Goal: Task Accomplishment & Management: Use online tool/utility

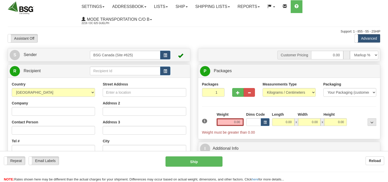
click at [103, 71] on input "text" at bounding box center [125, 70] width 70 height 9
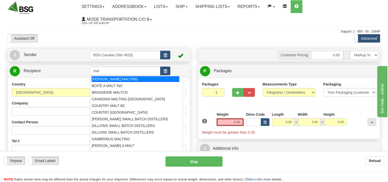
click at [111, 80] on div "[PERSON_NAME] MALTING" at bounding box center [135, 79] width 88 height 6
type input "[PERSON_NAME] MALTING"
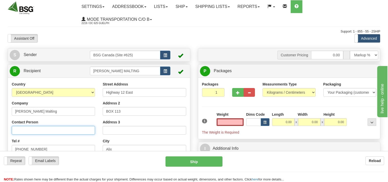
type input "0.00"
click at [37, 131] on input "Contact Person" at bounding box center [53, 130] width 83 height 9
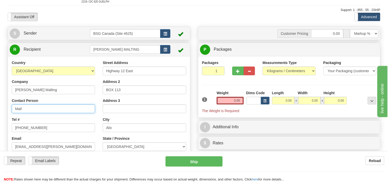
scroll to position [54, 0]
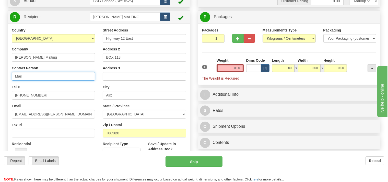
type input "Mail"
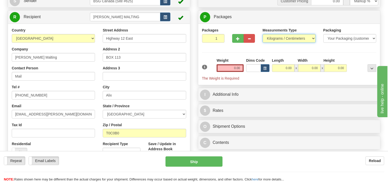
click at [263, 34] on select "Pounds / Inches Kilograms / Centimeters" at bounding box center [289, 38] width 53 height 9
select select "0"
click option "Pounds / Inches" at bounding box center [0, 0] width 0 height 0
click at [227, 67] on input "0.00" at bounding box center [230, 68] width 27 height 8
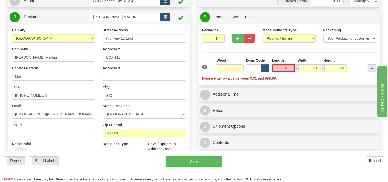
type input "1.00"
click at [277, 66] on input "0.00" at bounding box center [283, 68] width 23 height 8
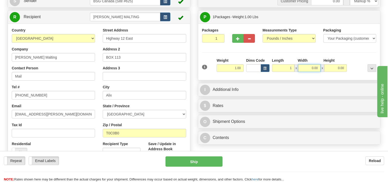
type input "1.00"
click at [310, 68] on input "0.00" at bounding box center [309, 68] width 22 height 8
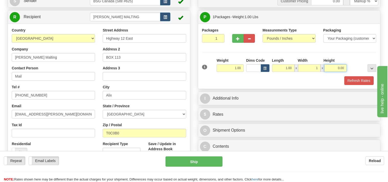
type input "1.00"
click at [333, 69] on input "0.00" at bounding box center [335, 68] width 22 height 8
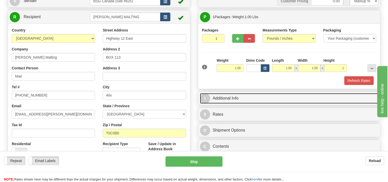
type input "1.00"
click at [248, 99] on link "I Additional Info" at bounding box center [289, 98] width 179 height 10
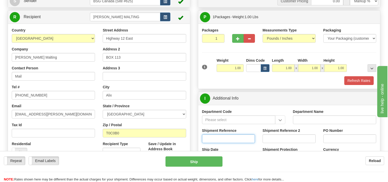
click at [213, 139] on input "Shipment Reference" at bounding box center [228, 138] width 53 height 9
type input "mail"
click at [352, 83] on button "Refresh Rates" at bounding box center [358, 80] width 29 height 9
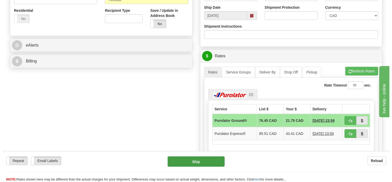
scroll to position [189, 0]
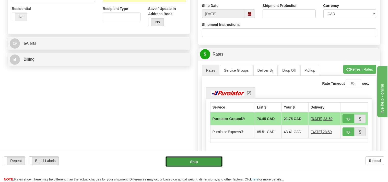
click at [208, 159] on button "Ship" at bounding box center [194, 161] width 57 height 10
type input "260"
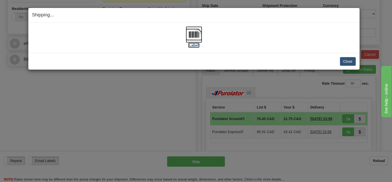
click at [193, 39] on img at bounding box center [194, 34] width 16 height 16
